Goal: Information Seeking & Learning: Learn about a topic

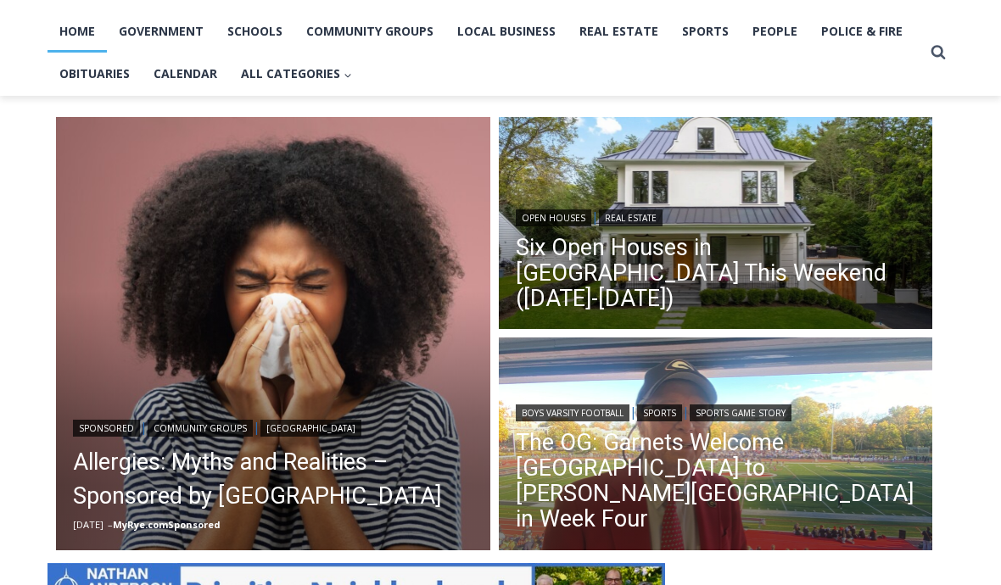
scroll to position [357, 0]
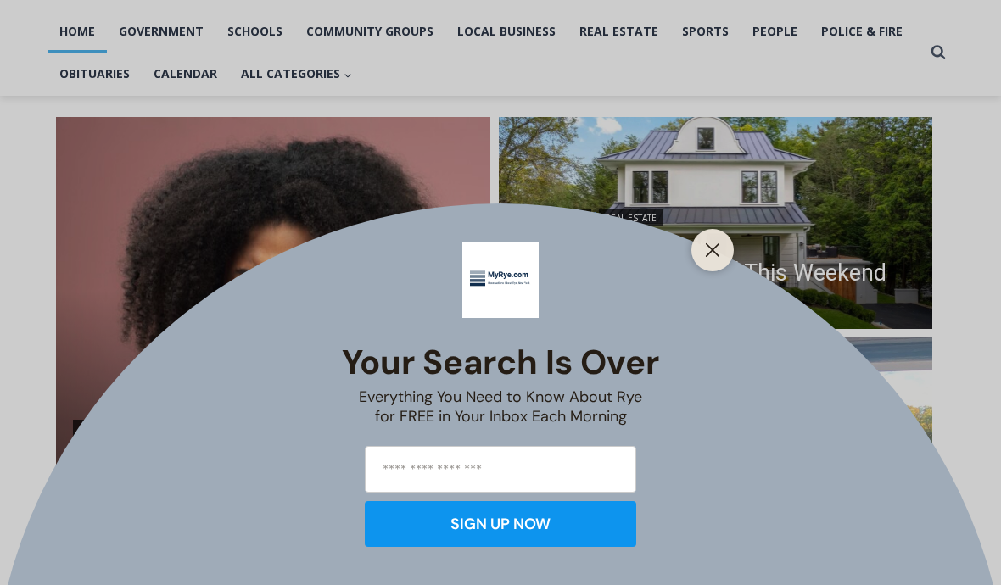
click at [702, 262] on button "Close" at bounding box center [712, 250] width 24 height 24
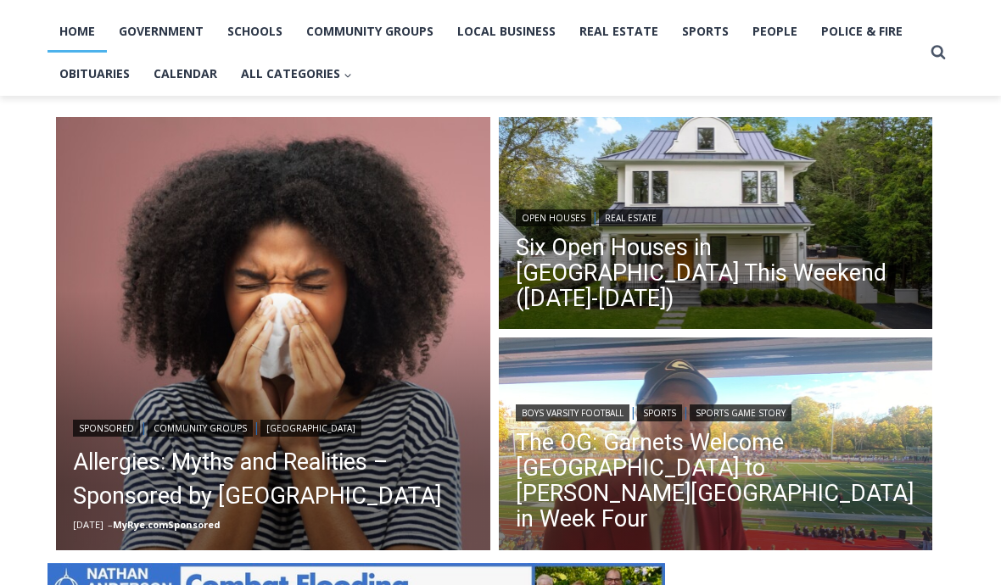
click at [762, 289] on link "Six Open Houses in Rye This Weekend (October 4-5)" at bounding box center [716, 273] width 400 height 76
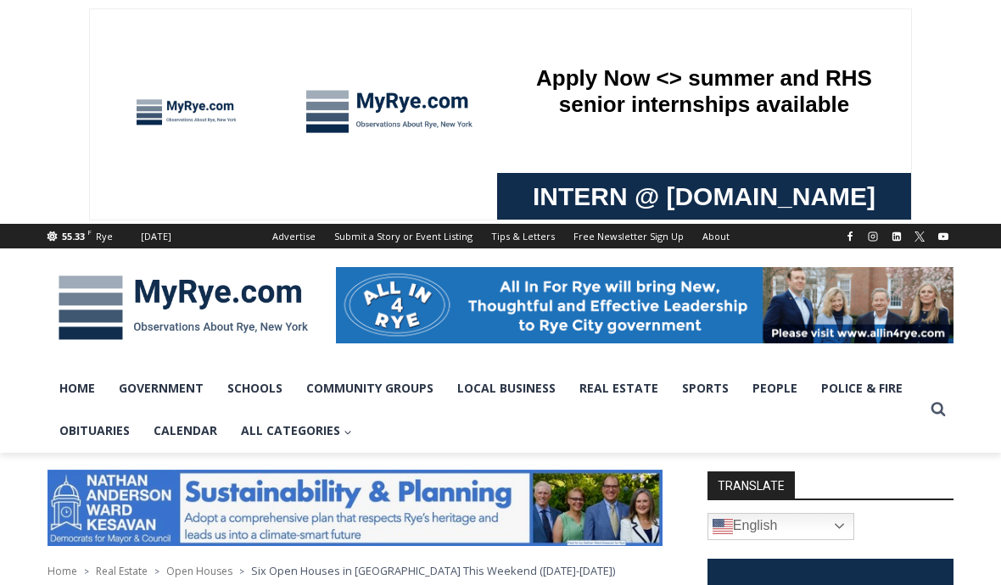
click at [94, 431] on link "Obituaries" at bounding box center [94, 431] width 94 height 42
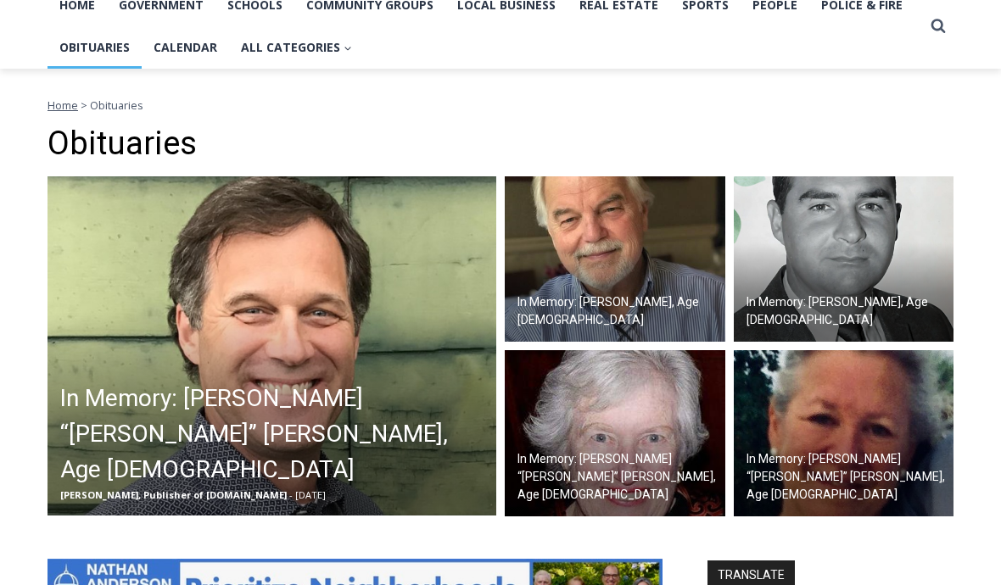
scroll to position [372, 0]
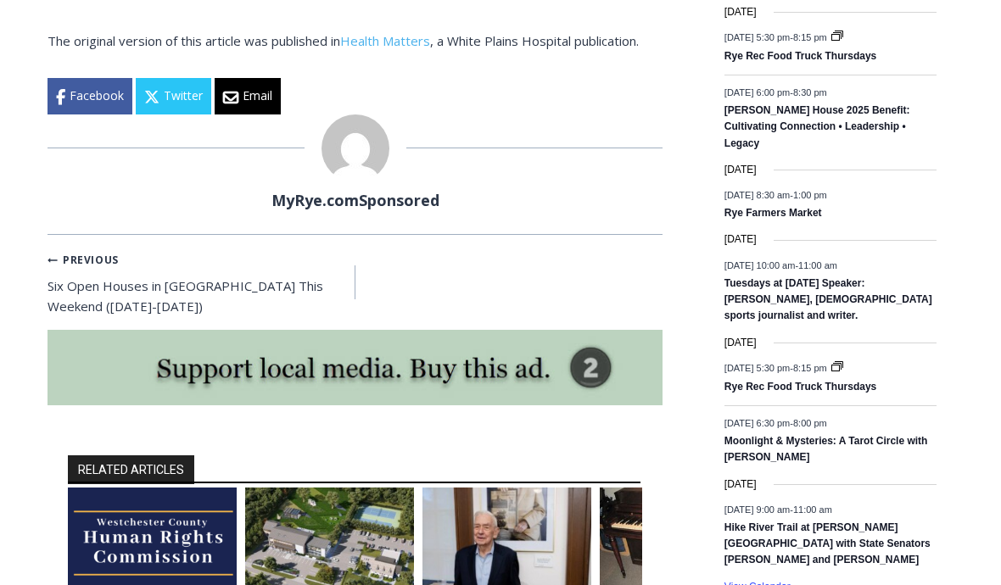
scroll to position [2688, 0]
